Goal: Information Seeking & Learning: Check status

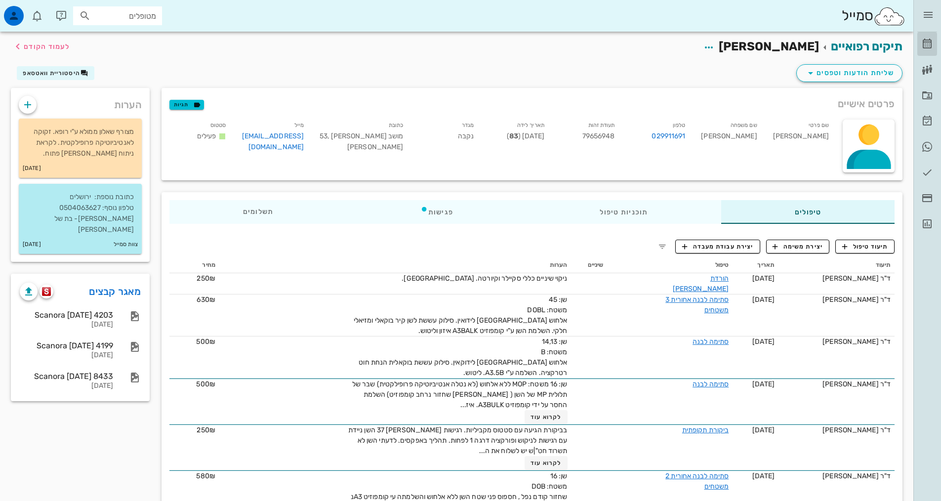
click at [928, 40] on icon at bounding box center [927, 44] width 12 height 12
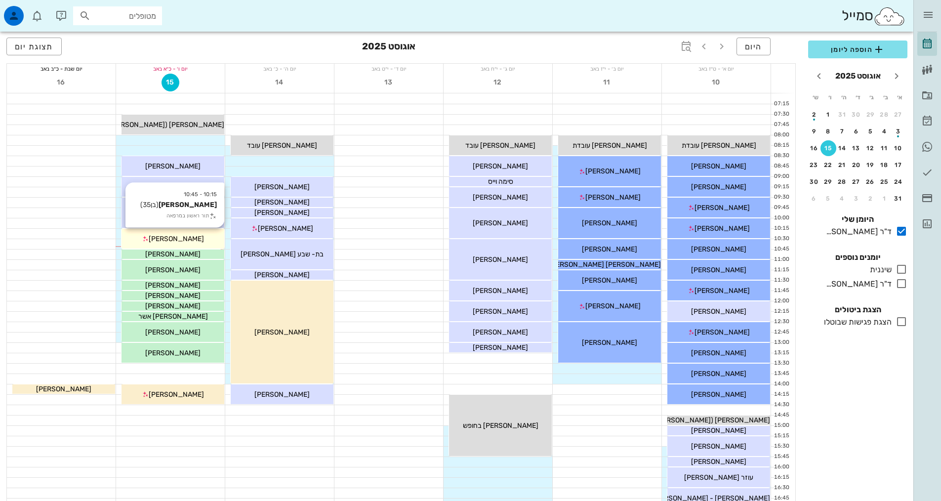
click at [197, 240] on div "[PERSON_NAME]" at bounding box center [172, 239] width 103 height 10
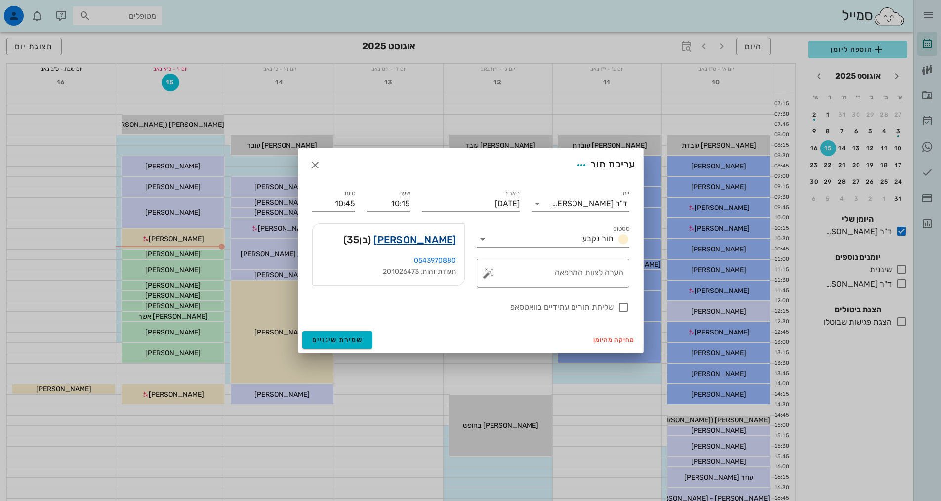
click at [441, 238] on link "[PERSON_NAME]" at bounding box center [414, 240] width 82 height 16
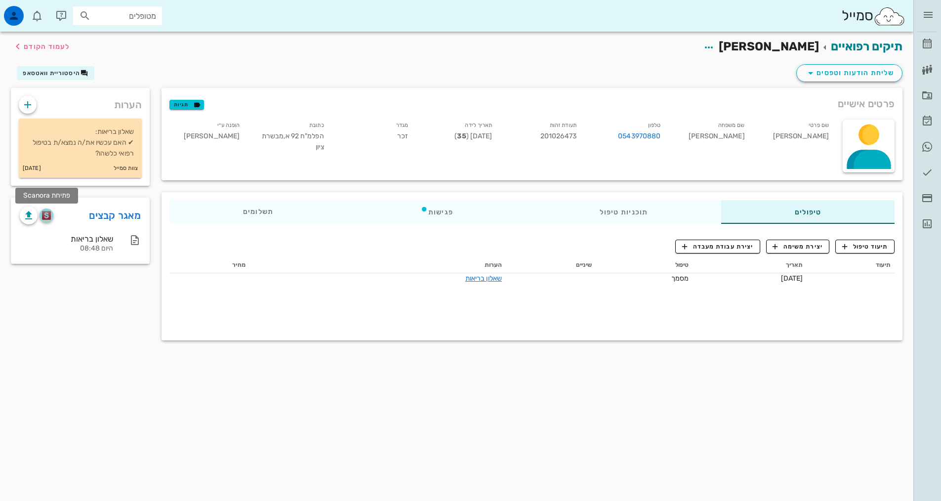
drag, startPoint x: 43, startPoint y: 215, endPoint x: 231, endPoint y: 271, distance: 195.9
click at [44, 214] on img "button" at bounding box center [46, 215] width 9 height 9
click at [924, 45] on icon at bounding box center [927, 44] width 12 height 12
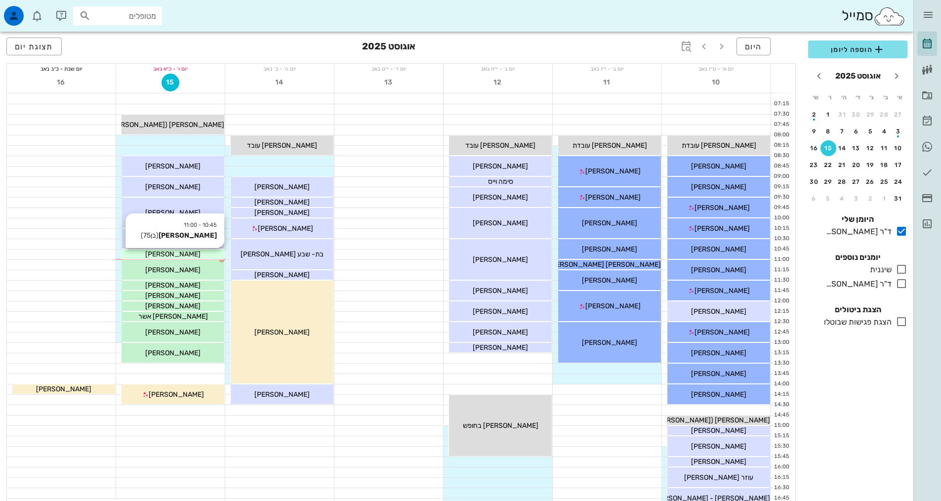
click at [206, 253] on div "[PERSON_NAME]" at bounding box center [172, 254] width 103 height 10
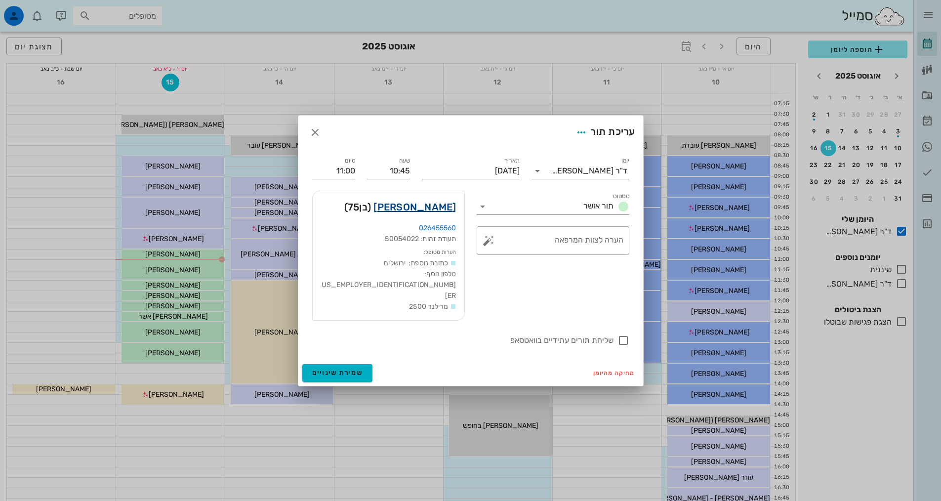
click at [416, 215] on link "[PERSON_NAME]" at bounding box center [414, 207] width 82 height 16
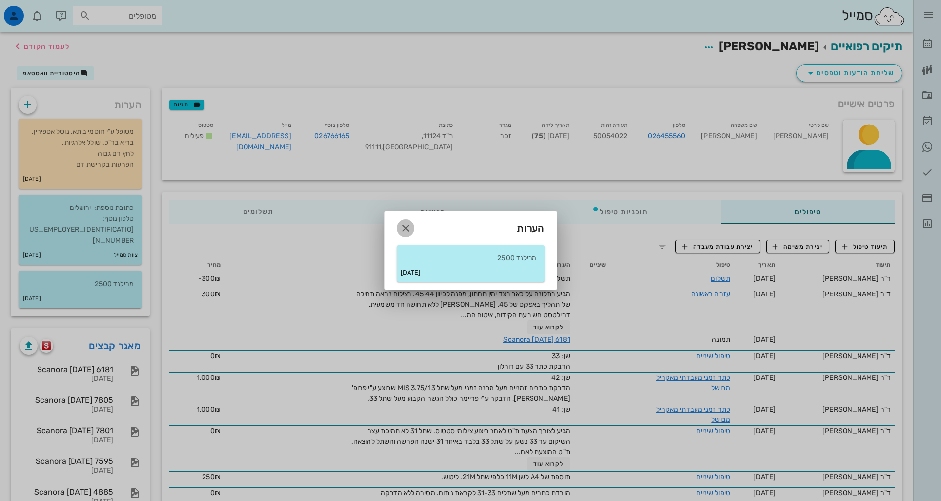
click at [407, 230] on icon "button" at bounding box center [405, 228] width 12 height 12
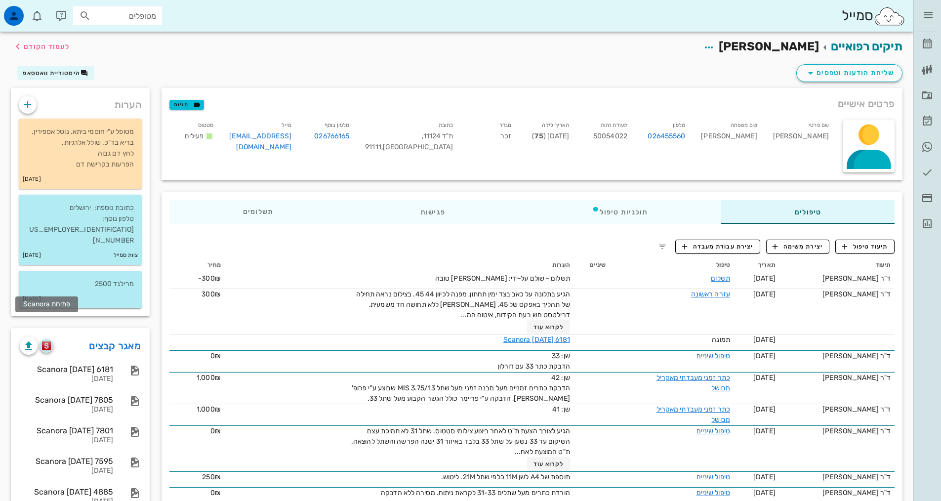
click at [46, 339] on button "button" at bounding box center [47, 346] width 14 height 14
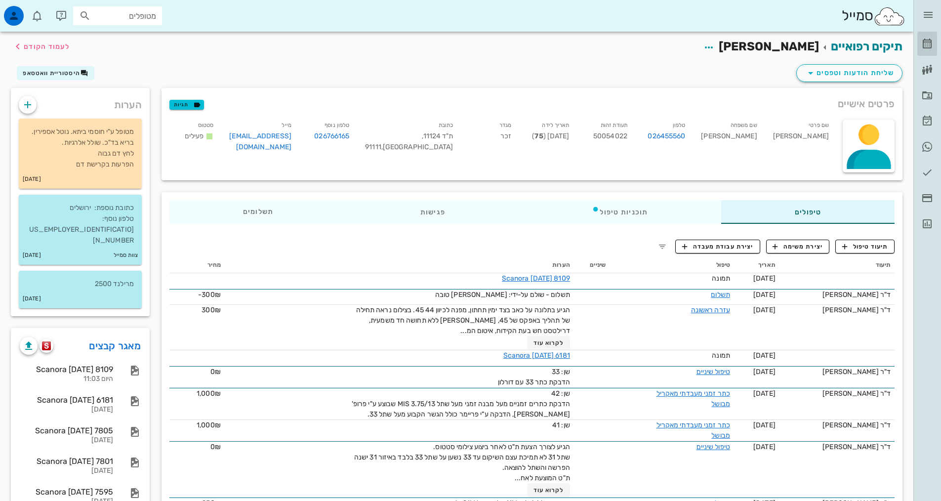
click at [923, 47] on icon at bounding box center [927, 44] width 12 height 12
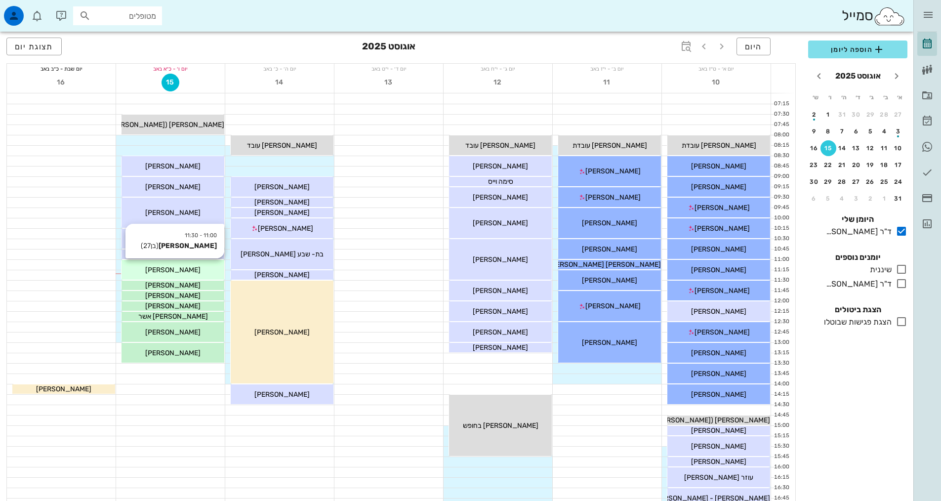
click at [198, 273] on div "[PERSON_NAME]" at bounding box center [172, 270] width 103 height 10
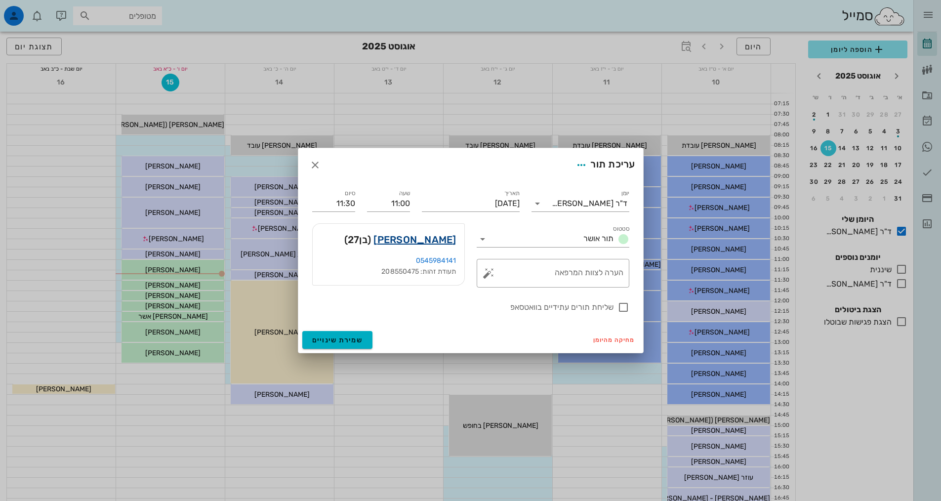
click at [430, 245] on link "[PERSON_NAME]" at bounding box center [414, 240] width 82 height 16
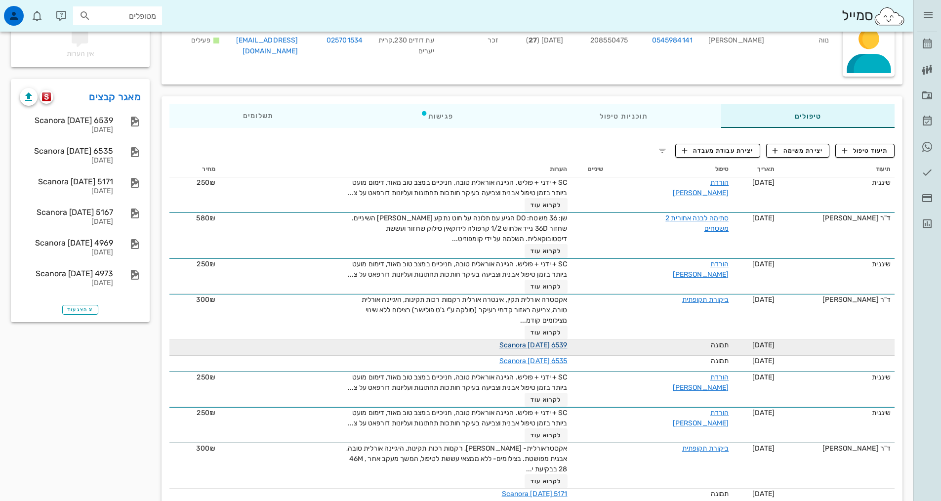
scroll to position [99, 0]
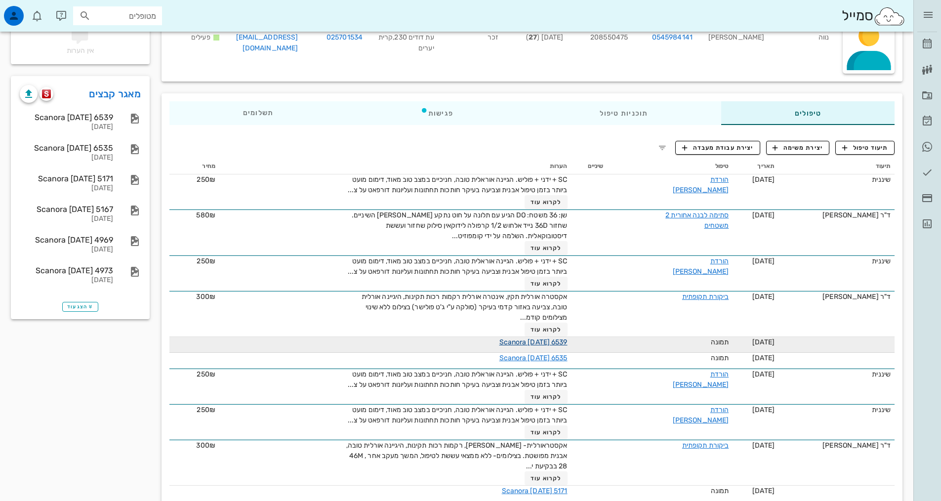
click at [547, 346] on link "Scanora [DATE] 6539" at bounding box center [533, 342] width 68 height 8
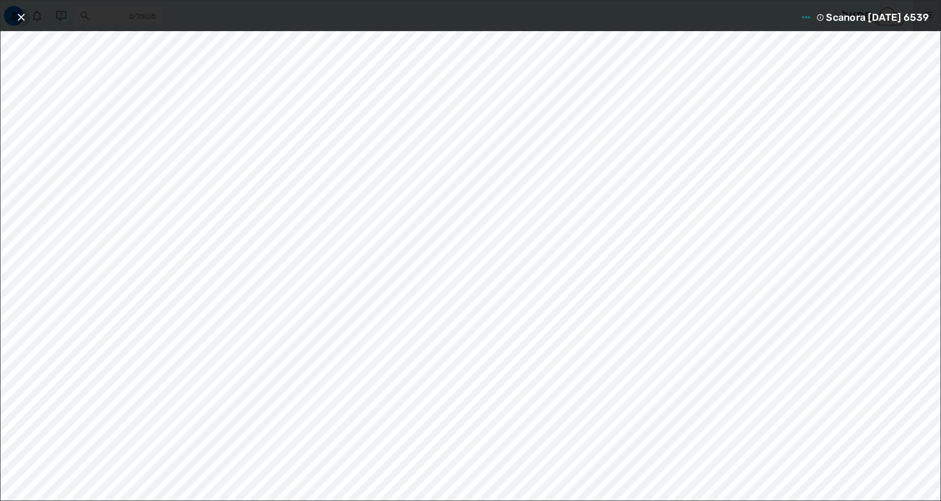
click at [16, 16] on icon "button" at bounding box center [21, 17] width 12 height 12
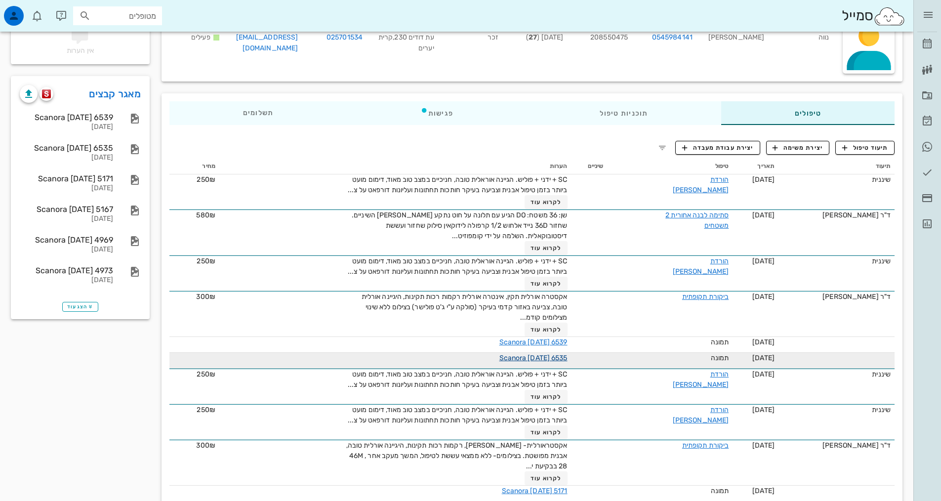
click at [521, 362] on link "Scanora [DATE] 6535" at bounding box center [533, 358] width 68 height 8
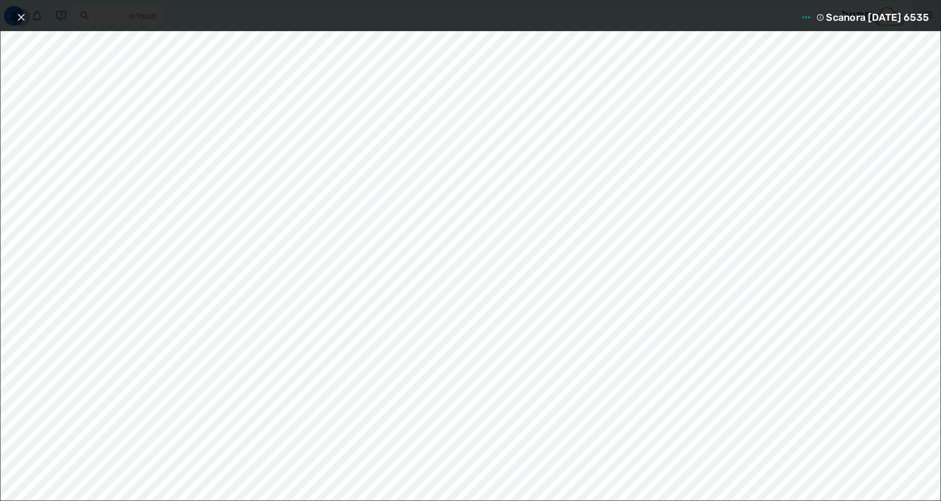
click at [20, 16] on icon "button" at bounding box center [21, 17] width 12 height 12
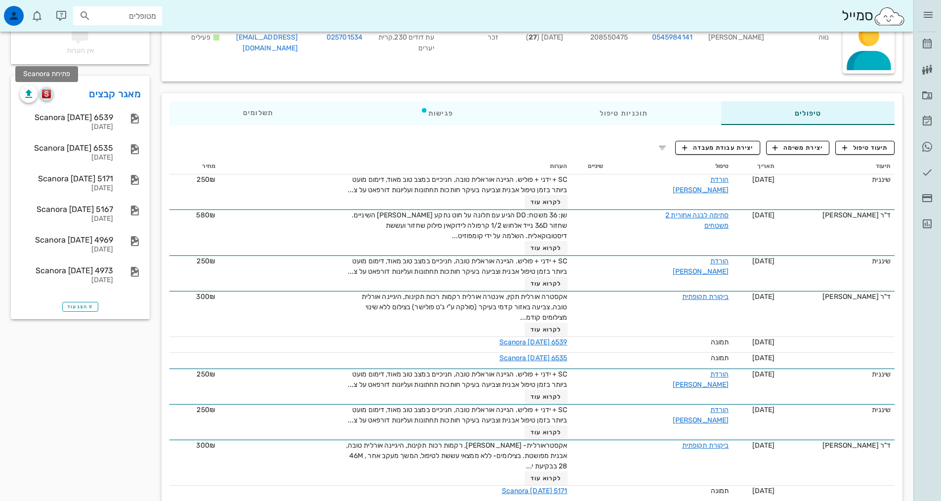
click at [46, 95] on img "button" at bounding box center [46, 93] width 9 height 9
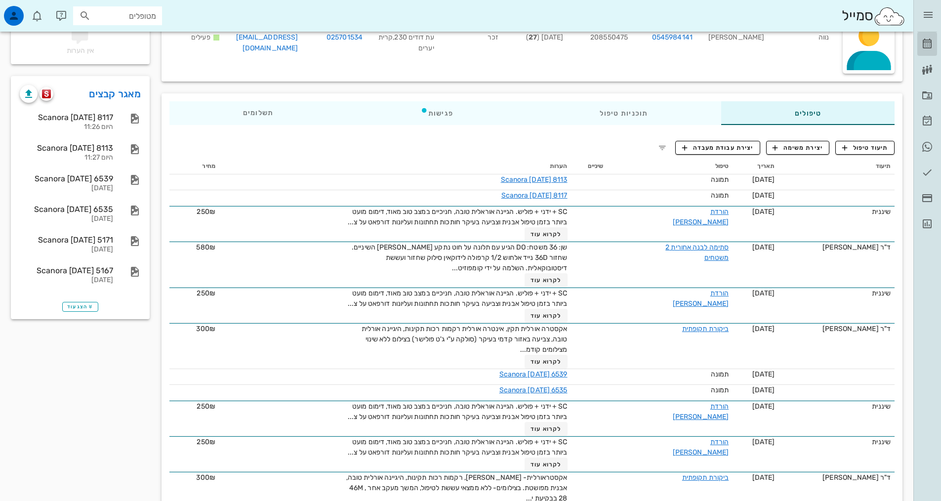
click at [930, 43] on icon at bounding box center [927, 44] width 12 height 12
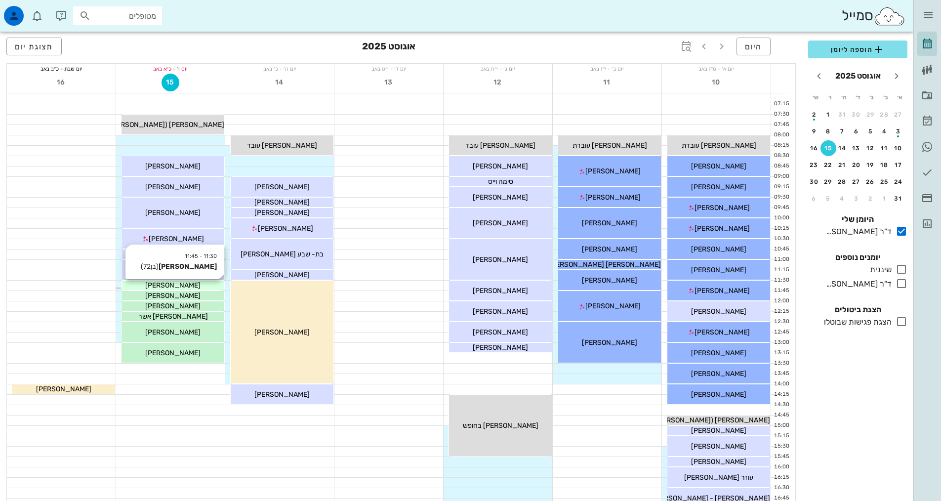
click at [198, 286] on div "[PERSON_NAME]" at bounding box center [172, 285] width 103 height 10
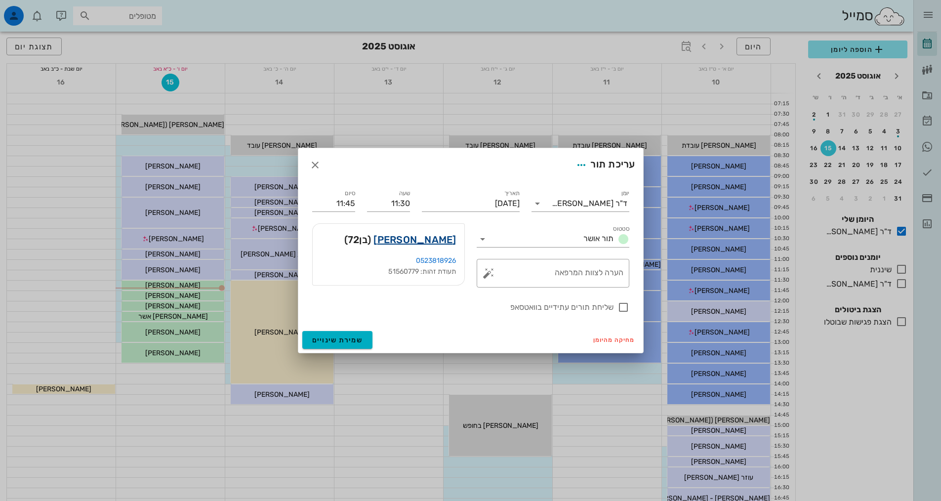
click at [424, 242] on link "[PERSON_NAME]" at bounding box center [414, 240] width 82 height 16
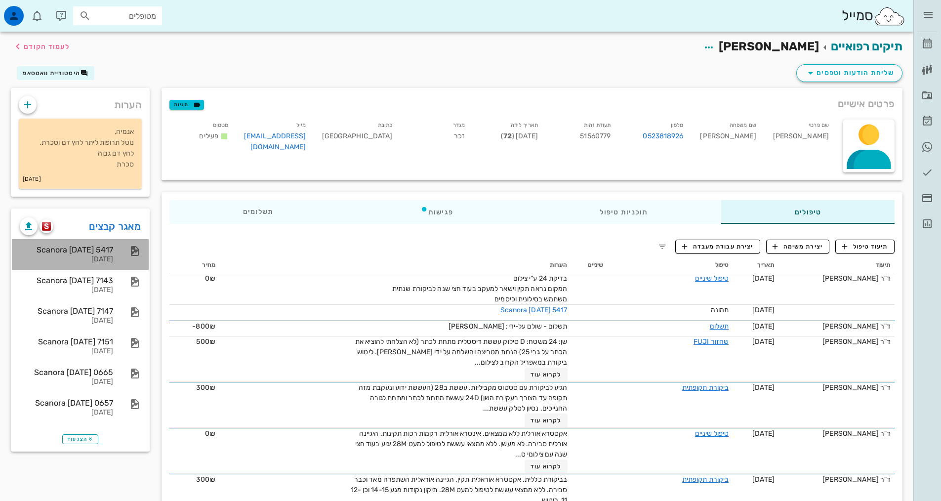
click at [98, 249] on div "Scanora [DATE] 5417" at bounding box center [66, 249] width 93 height 9
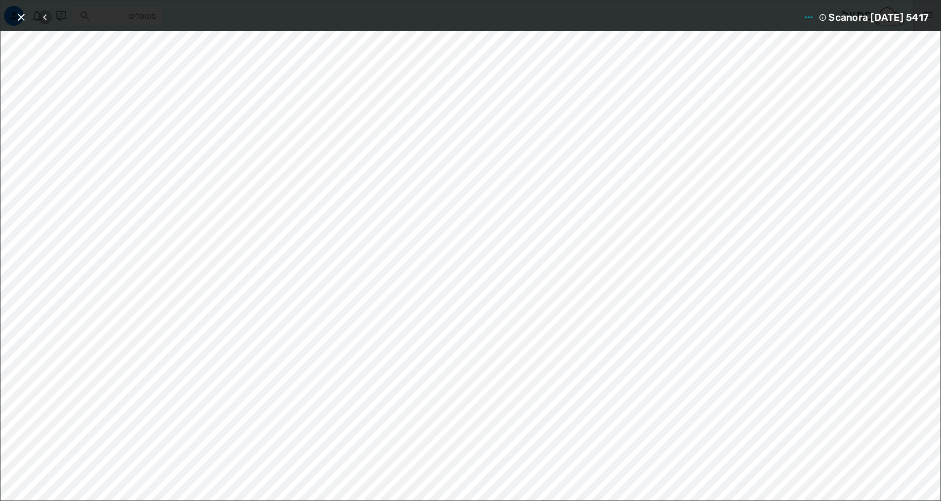
click at [47, 17] on icon "button" at bounding box center [45, 17] width 12 height 12
click at [22, 19] on icon "button" at bounding box center [21, 17] width 12 height 12
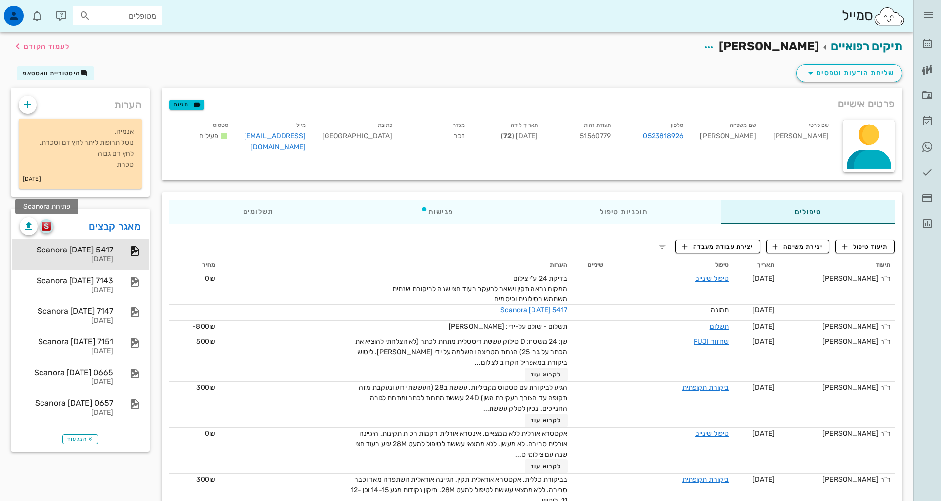
click at [47, 227] on img "button" at bounding box center [46, 226] width 9 height 9
